Goal: Task Accomplishment & Management: Complete application form

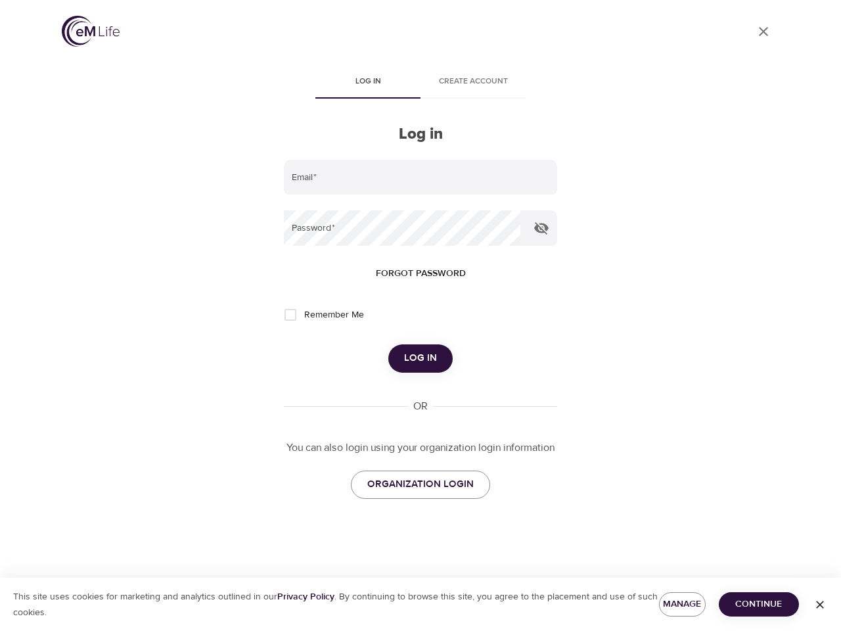
click at [368, 83] on span "Log in" at bounding box center [367, 82] width 89 height 14
click at [473, 83] on span "Create account" at bounding box center [473, 82] width 89 height 14
click at [421, 177] on input "email" at bounding box center [420, 177] width 273 height 35
click at [542, 228] on icon "button" at bounding box center [541, 228] width 14 height 12
click at [421, 273] on span "Forgot password" at bounding box center [421, 274] width 90 height 16
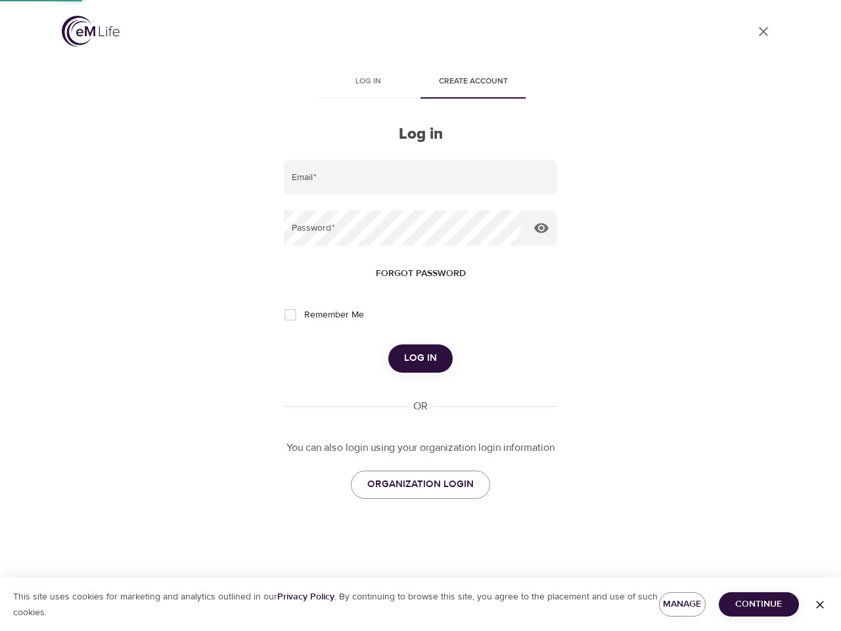
click at [421, 358] on span "Log in" at bounding box center [420, 358] width 33 height 17
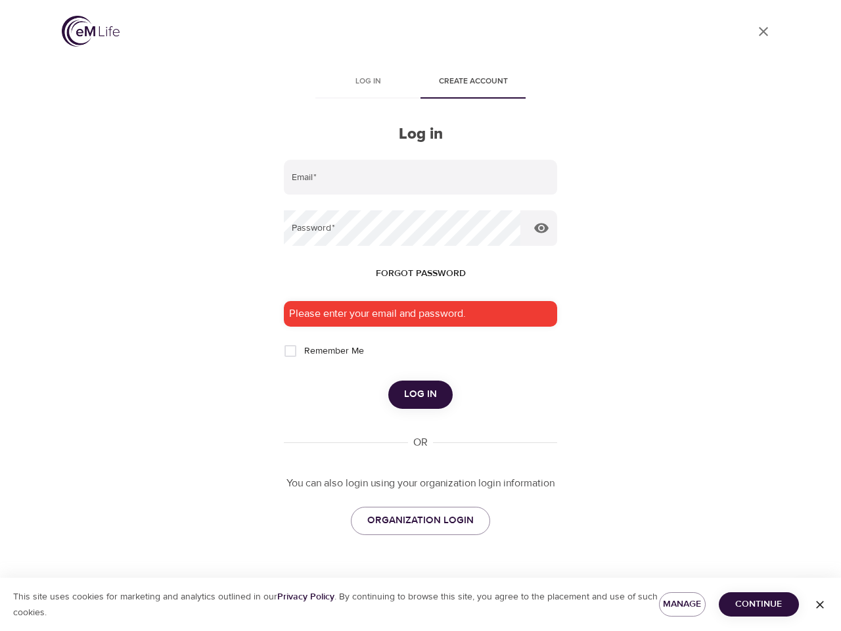
click at [682, 604] on span "Manage" at bounding box center [683, 604] width 26 height 16
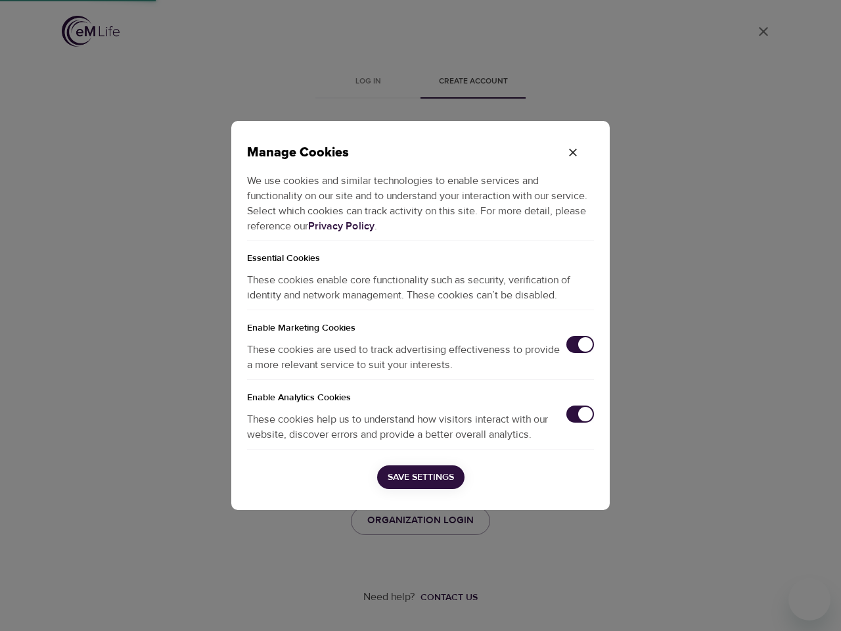
click at [759, 604] on div "Manage Cookies We use cookies and similar technologies to enable services and f…" at bounding box center [420, 315] width 841 height 631
click at [820, 605] on div "Manage Cookies We use cookies and similar technologies to enable services and f…" at bounding box center [420, 315] width 841 height 631
